Goal: Information Seeking & Learning: Check status

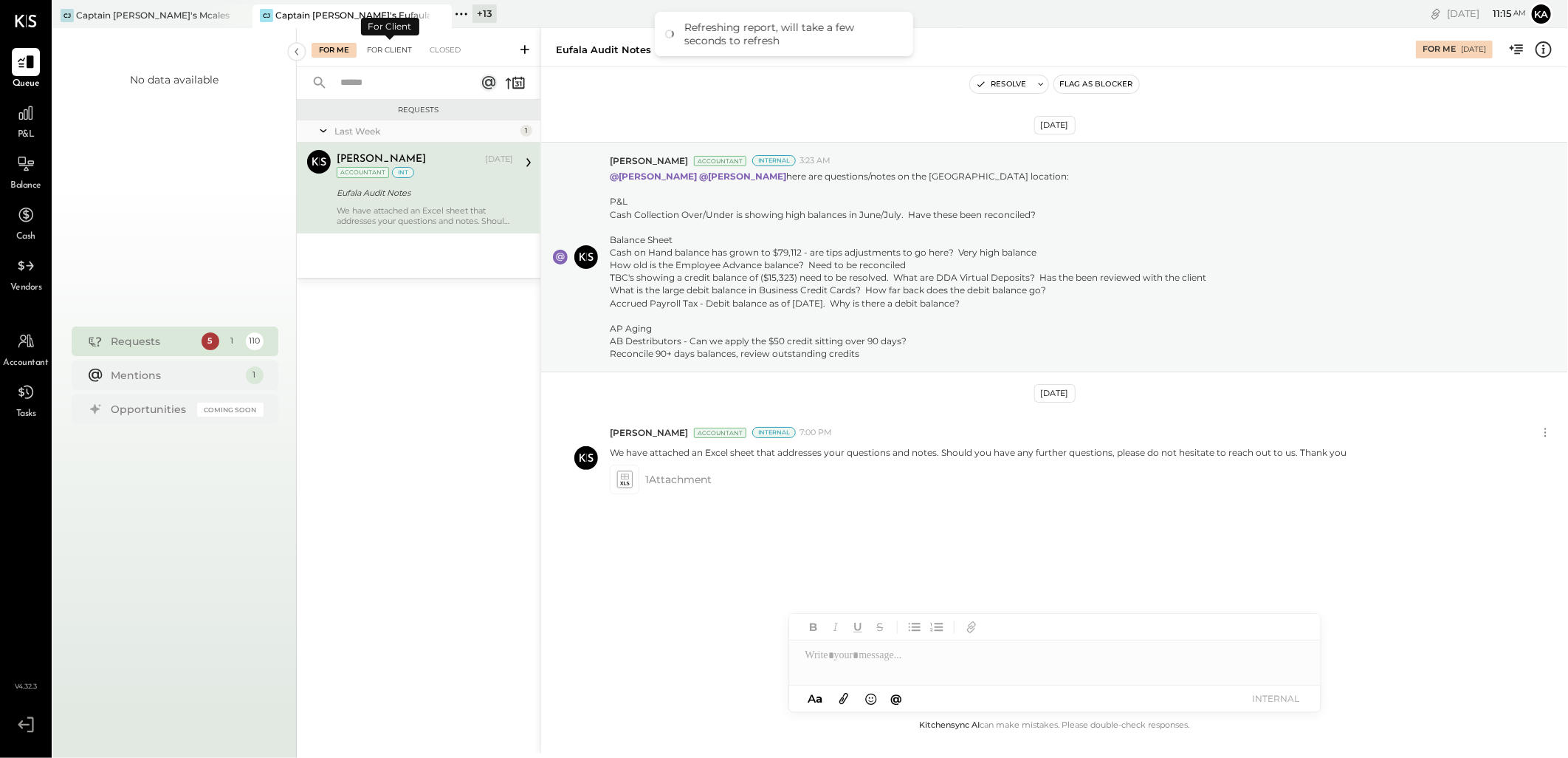
click at [393, 47] on div "For Client" at bounding box center [390, 50] width 60 height 15
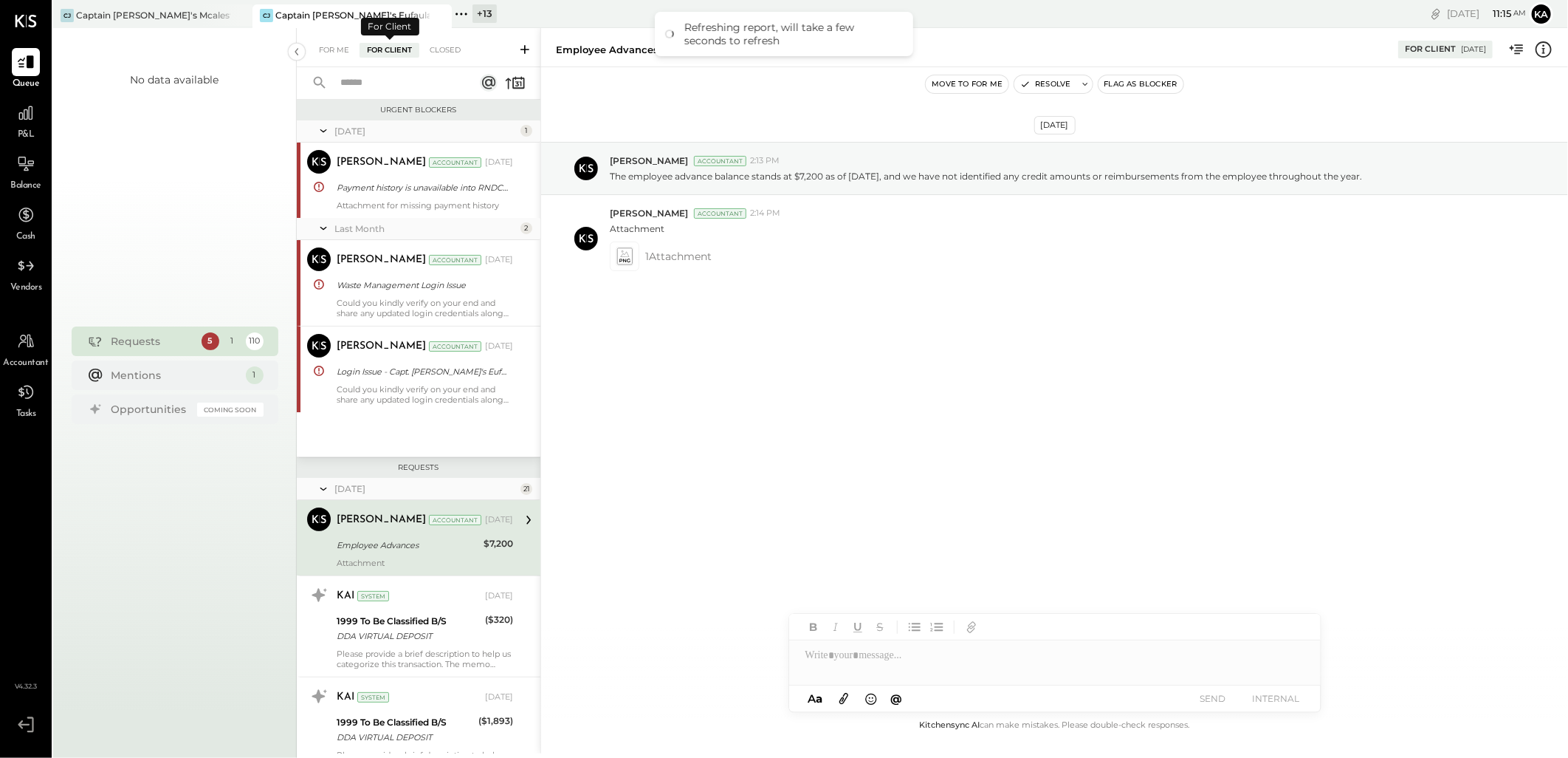
scroll to position [111, 0]
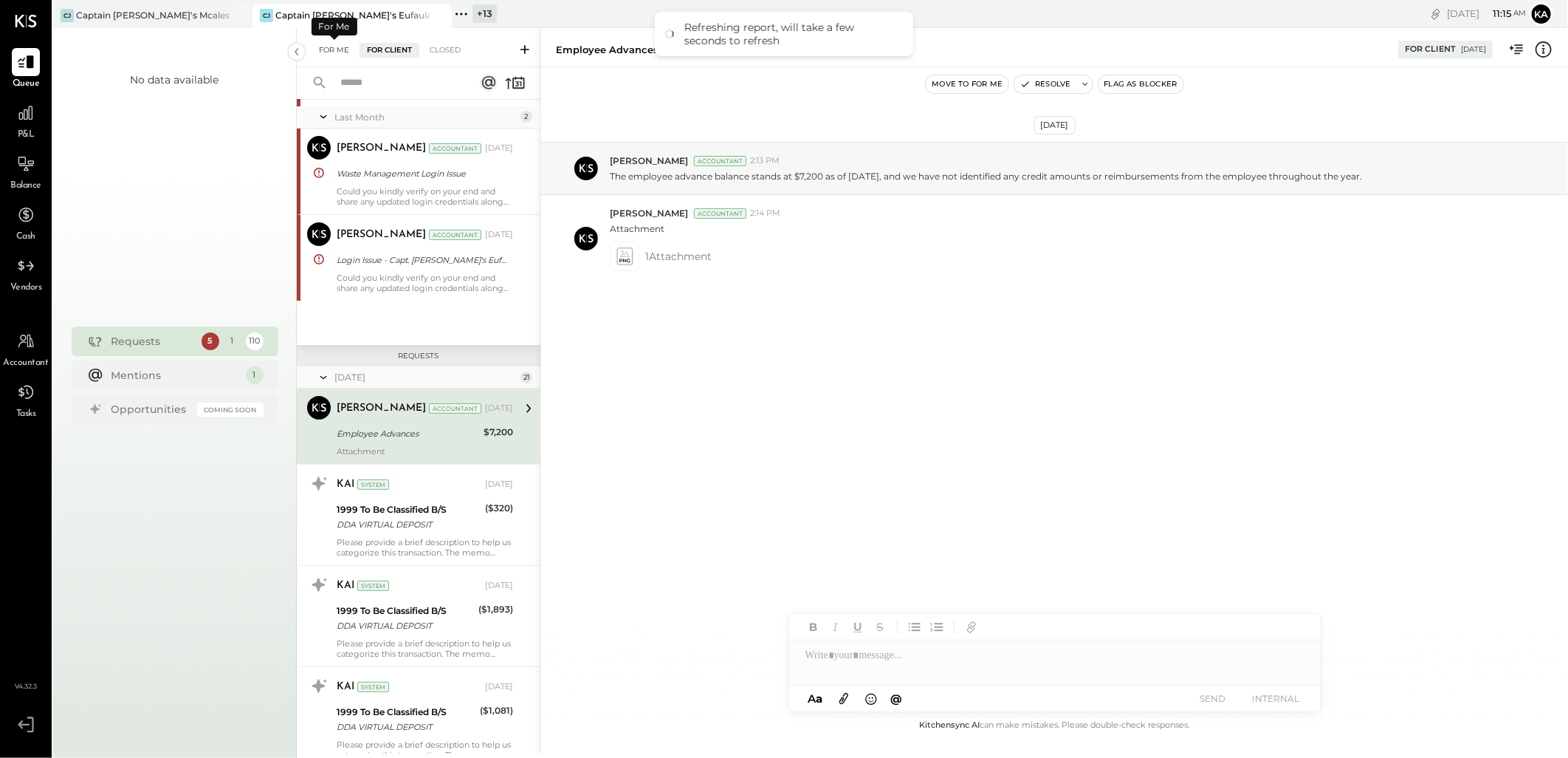
click at [336, 47] on div "For Me" at bounding box center [333, 50] width 45 height 15
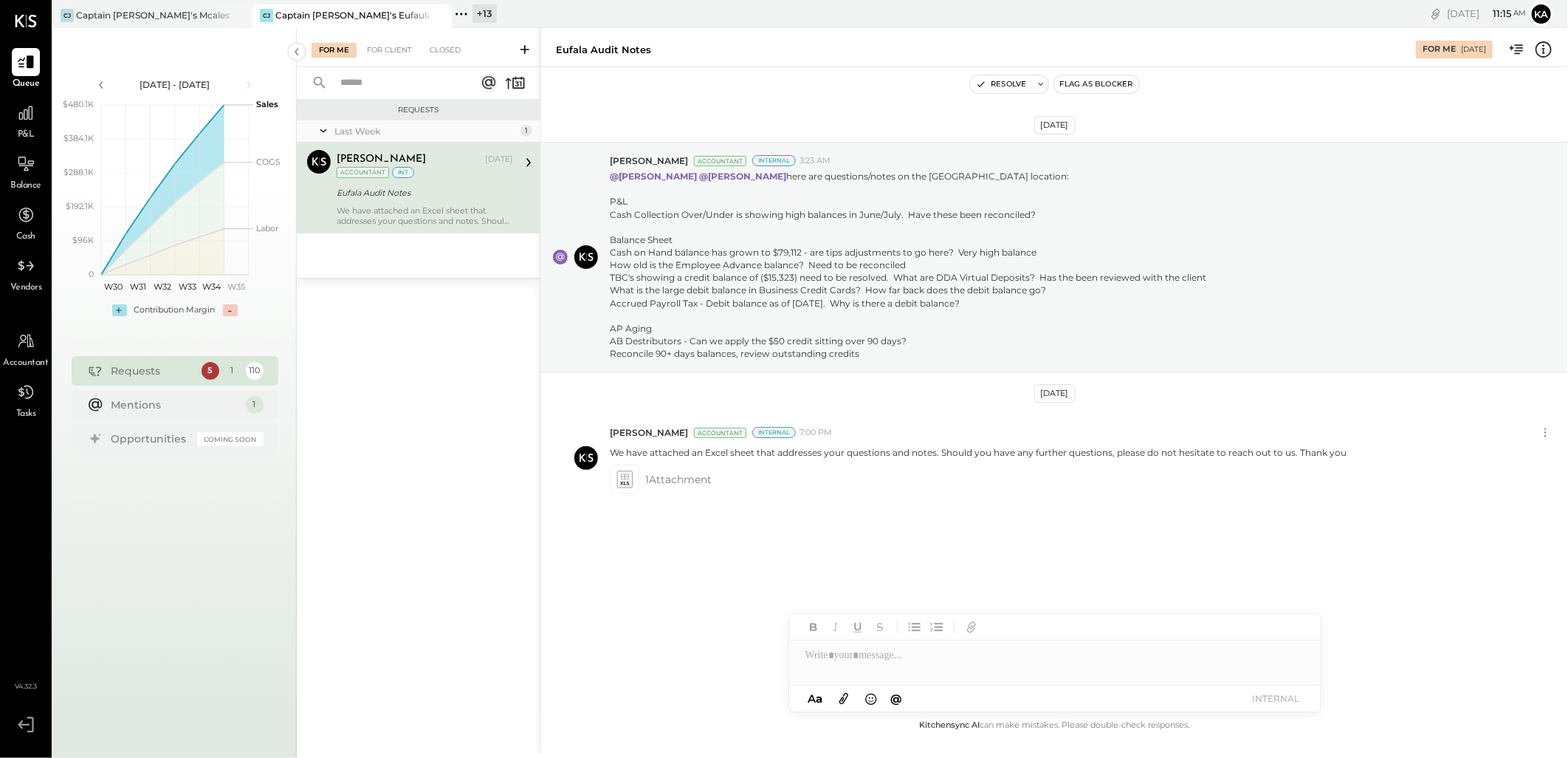
click at [430, 210] on div "We have attached an Excel sheet that addresses your questions and notes. Should…" at bounding box center [424, 216] width 176 height 21
click at [386, 49] on div "For Client" at bounding box center [390, 50] width 60 height 15
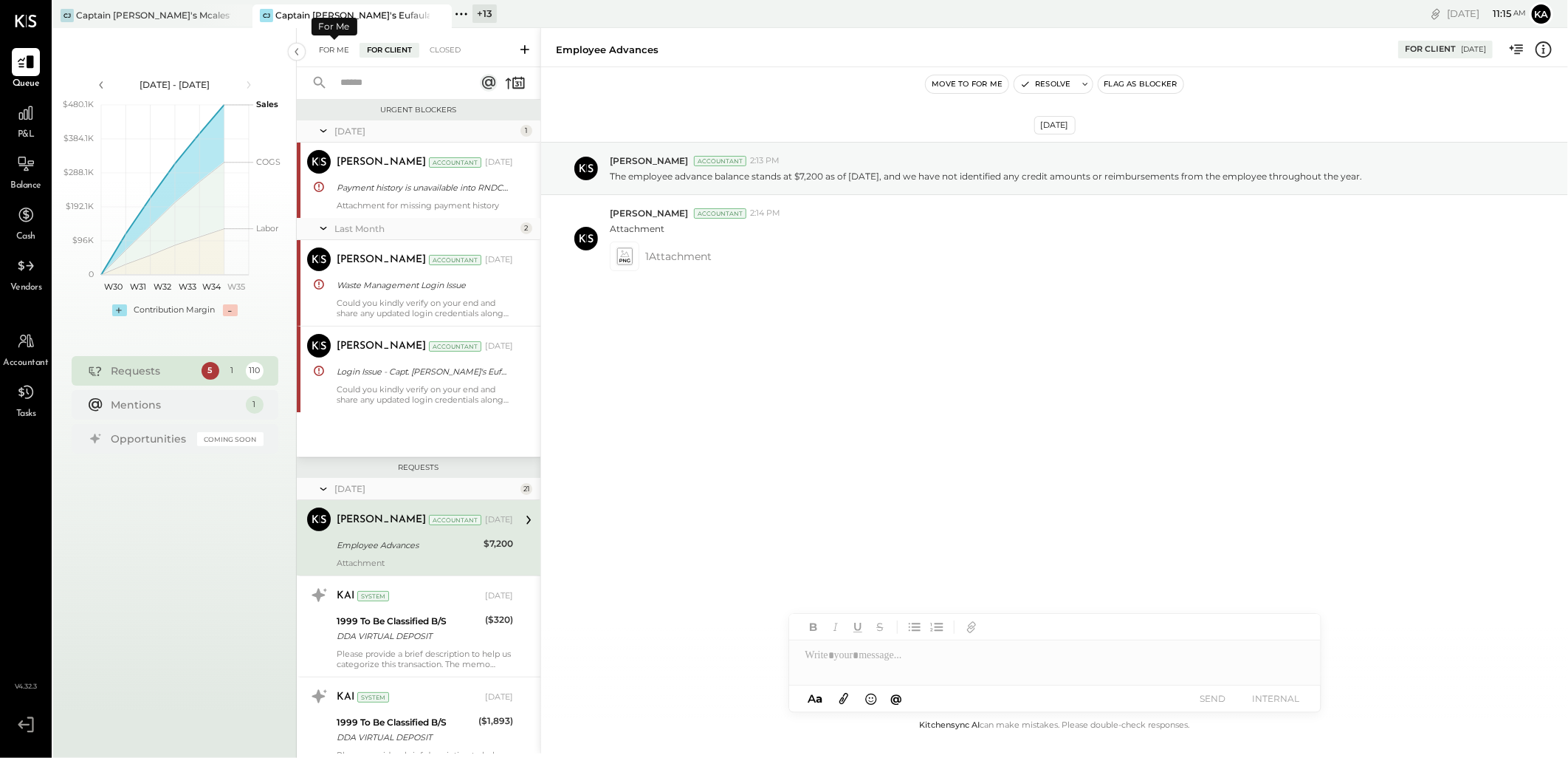
click at [342, 50] on div "For Me" at bounding box center [333, 50] width 45 height 15
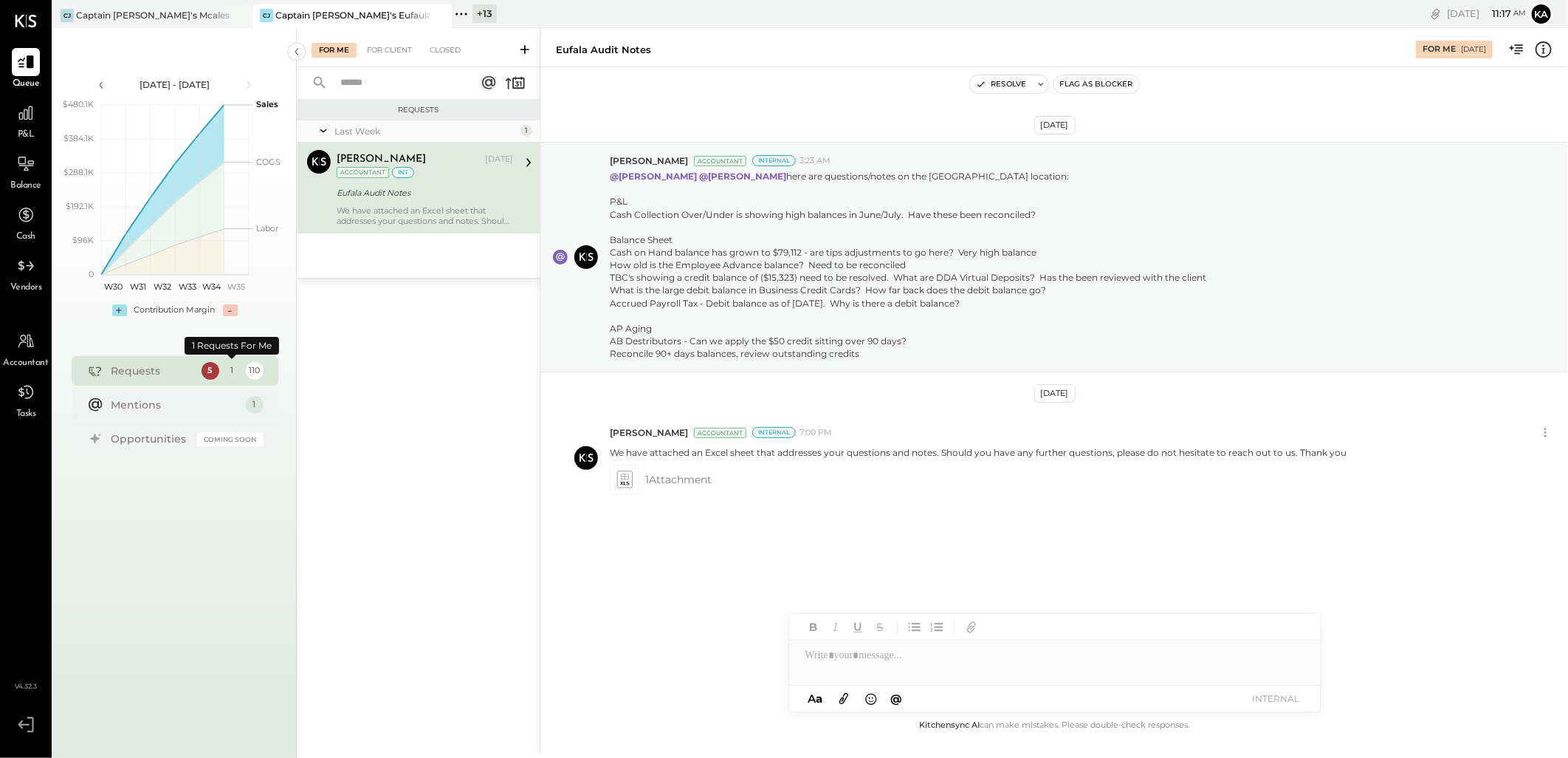
click at [226, 370] on div "1" at bounding box center [232, 370] width 17 height 17
click at [233, 369] on div "1" at bounding box center [232, 370] width 17 height 17
click at [248, 370] on div "110" at bounding box center [254, 370] width 17 height 17
click at [208, 365] on div "5" at bounding box center [210, 370] width 17 height 17
click at [390, 53] on div "For Client" at bounding box center [390, 50] width 60 height 15
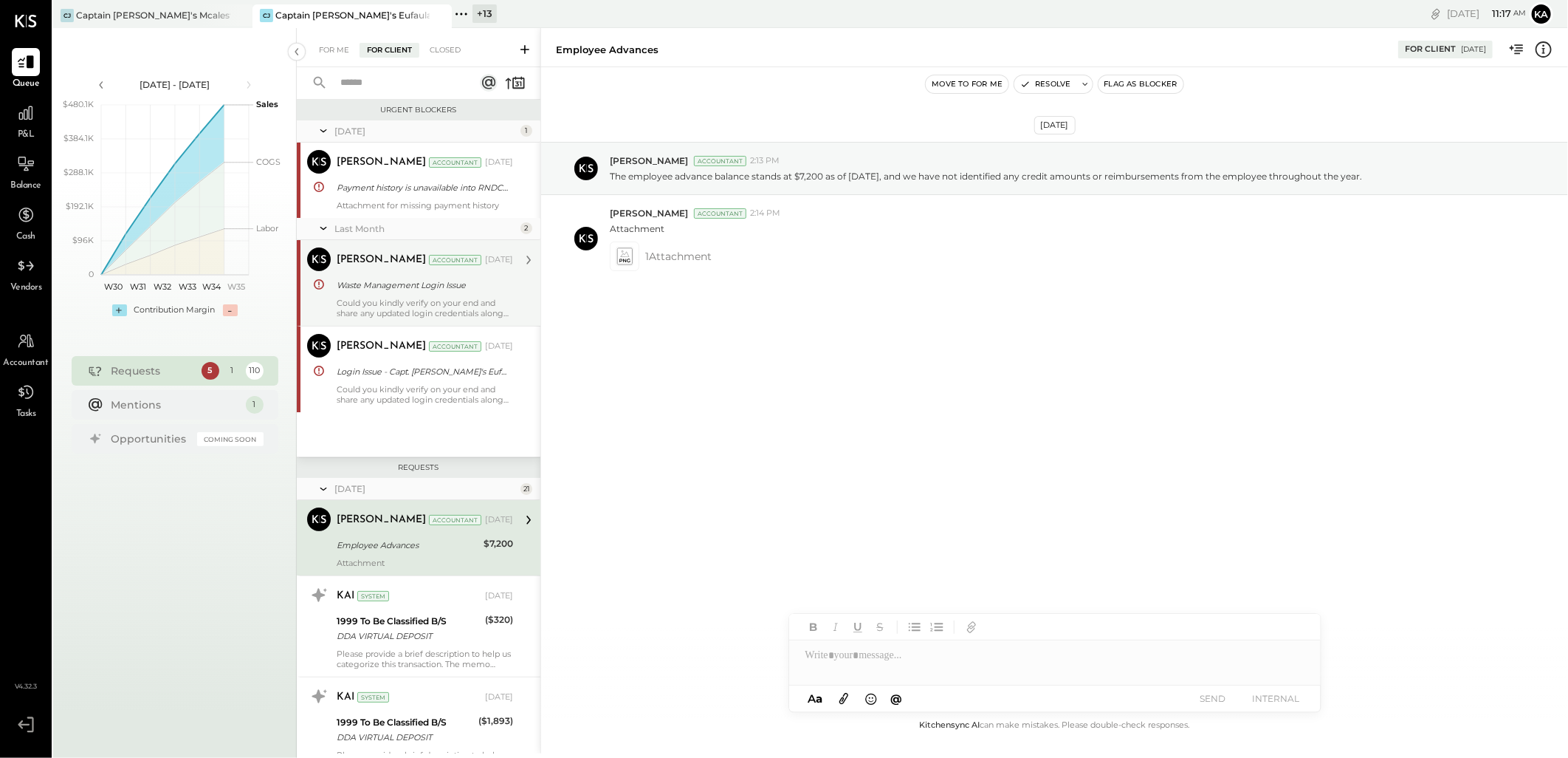
scroll to position [111, 0]
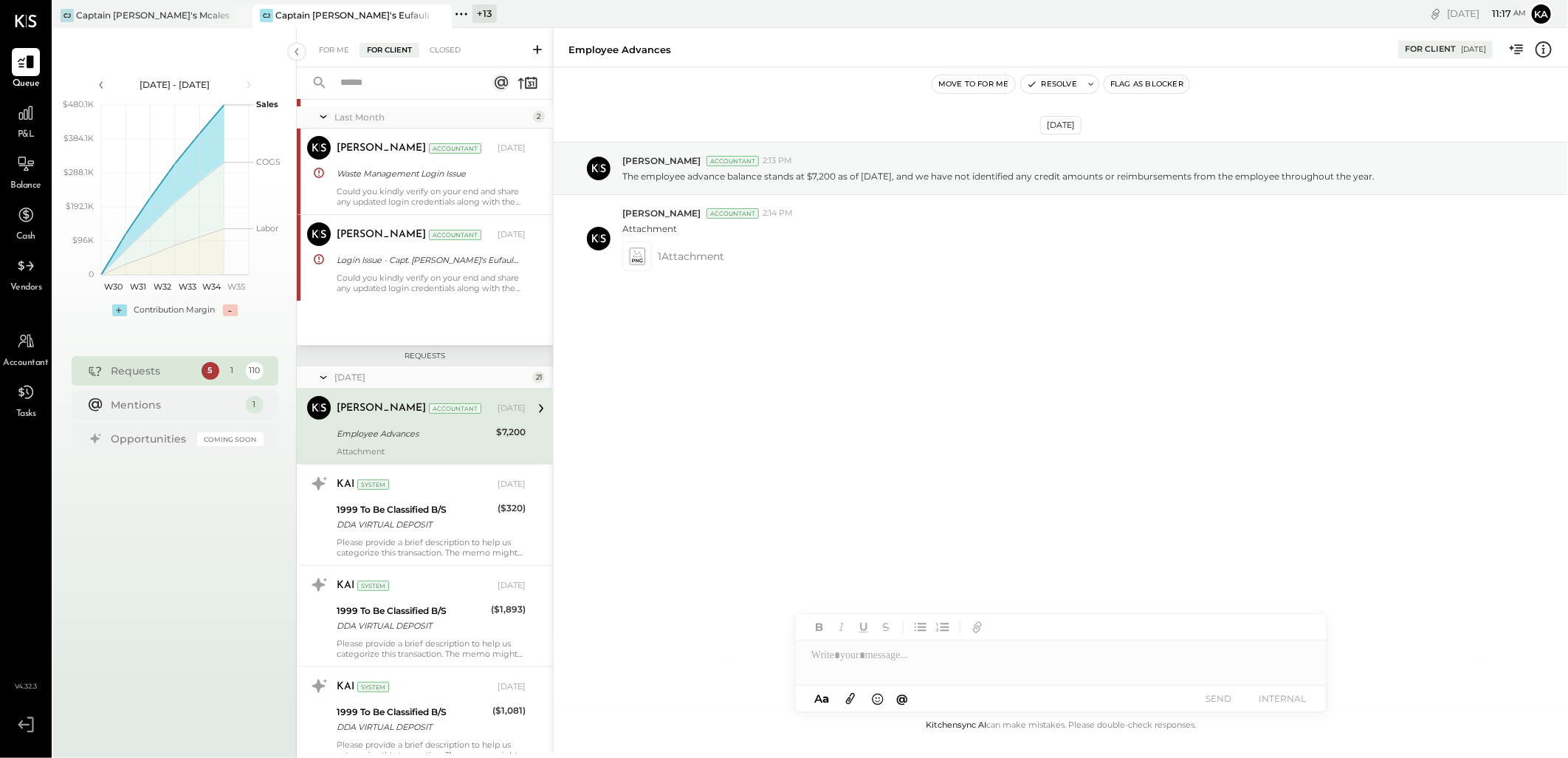
drag, startPoint x: 539, startPoint y: 127, endPoint x: 552, endPoint y: 480, distance: 353.2
click at [553, 480] on div at bounding box center [554, 753] width 3 height 1451
click at [163, 17] on div "Captain [PERSON_NAME]'s Mcalestar" at bounding box center [152, 16] width 154 height 13
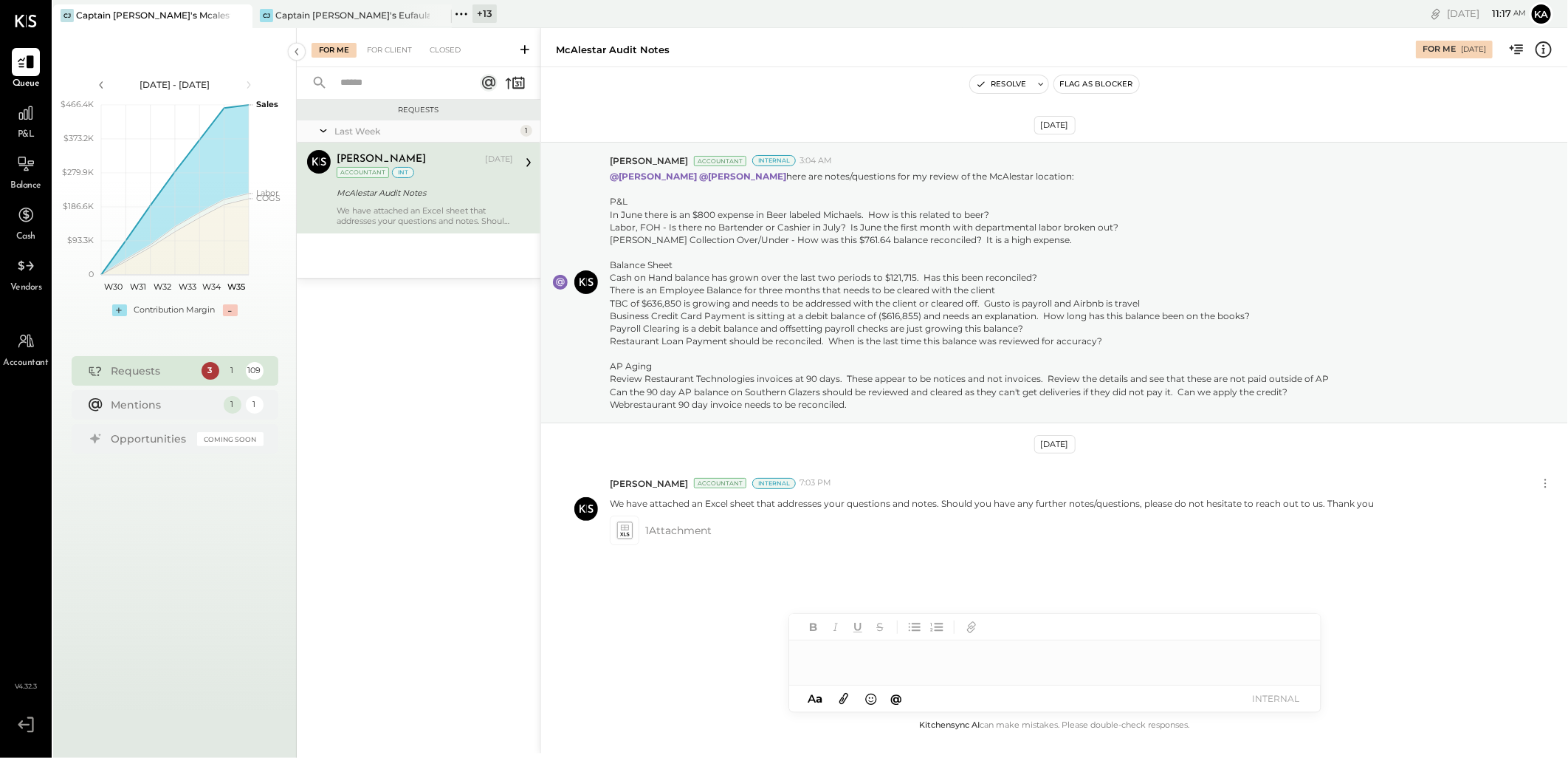
click at [396, 60] on div "For Me For Client Closed" at bounding box center [418, 47] width 244 height 39
click at [396, 52] on div "For Client" at bounding box center [390, 50] width 60 height 15
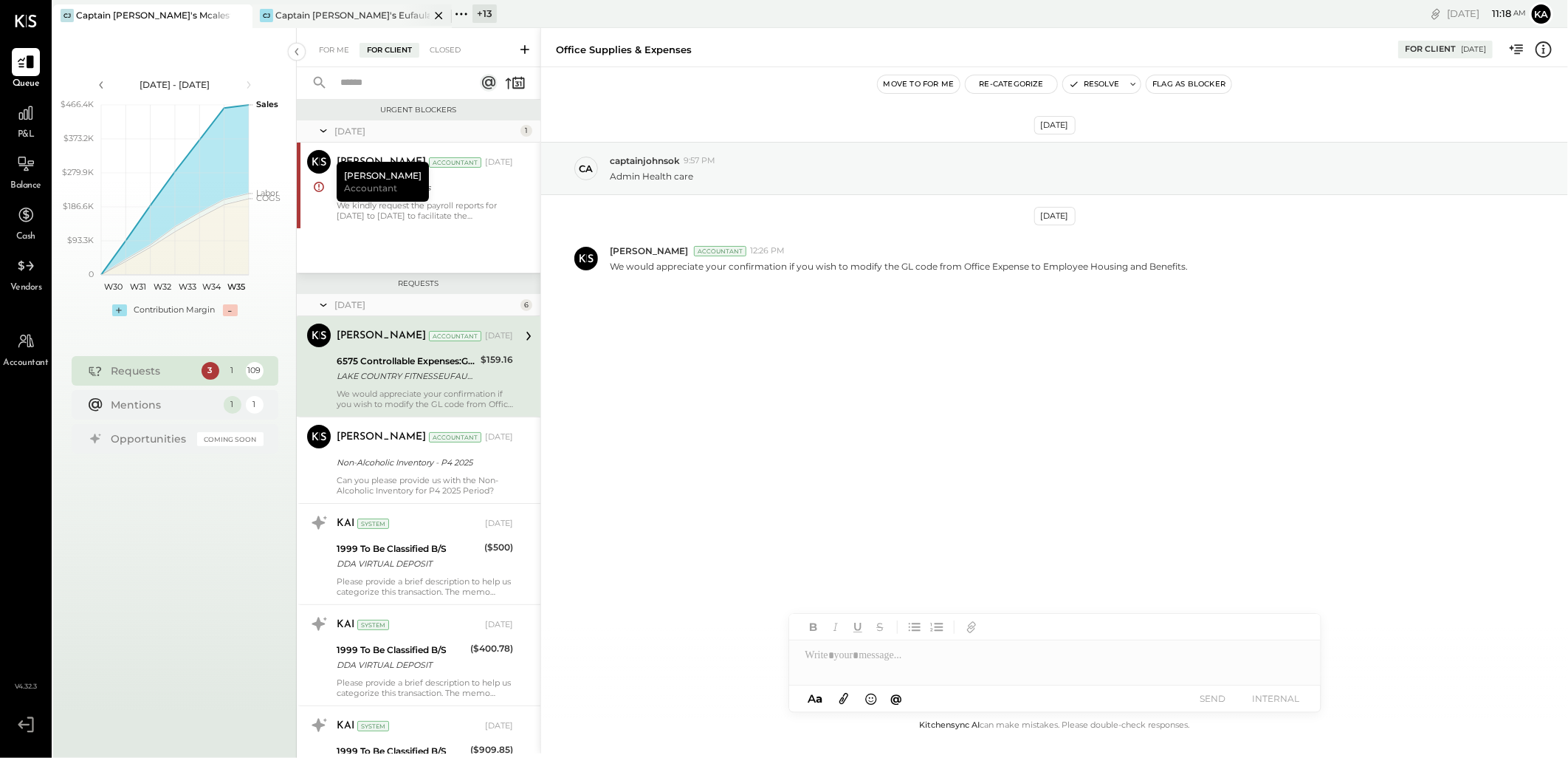
click at [334, 15] on div "Captain [PERSON_NAME]'s Eufaula" at bounding box center [352, 16] width 154 height 13
